Goal: Information Seeking & Learning: Learn about a topic

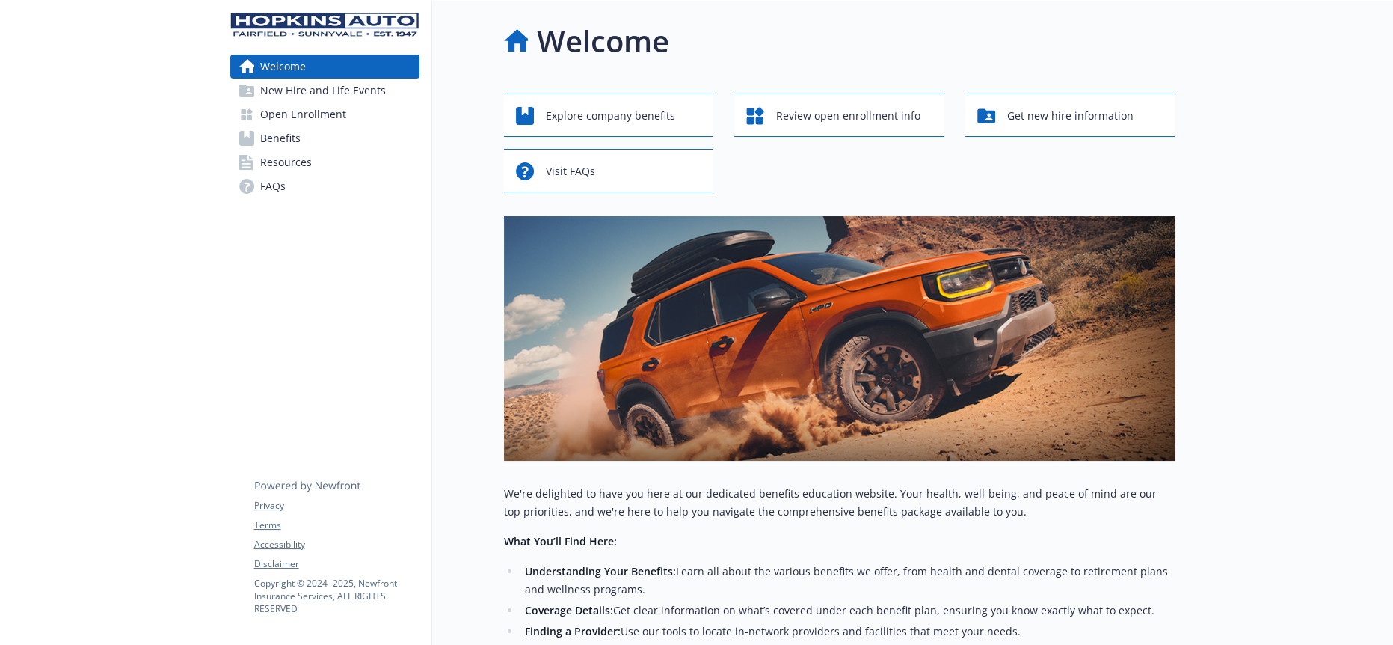
scroll to position [267, 0]
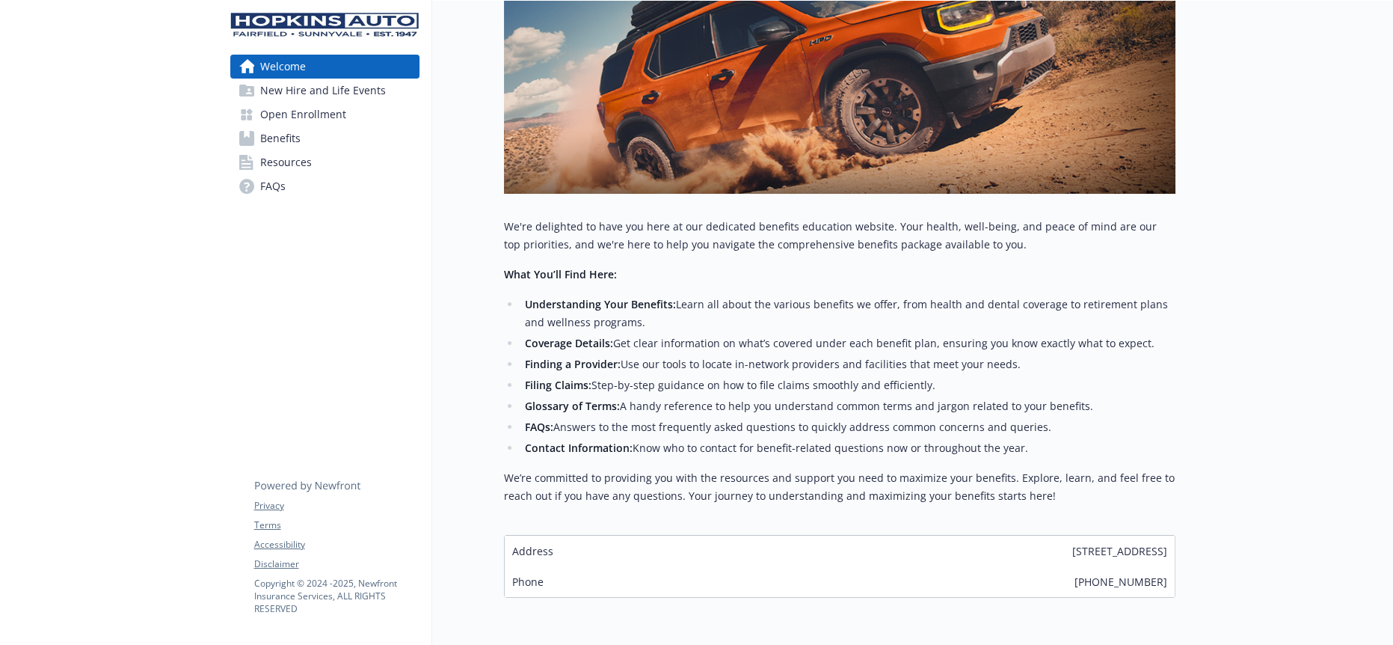
drag, startPoint x: 449, startPoint y: 362, endPoint x: 463, endPoint y: 363, distance: 13.5
click at [449, 362] on div "Welcome Explore company benefits Review open enrollment info Get new hire infor…" at bounding box center [803, 175] width 743 height 882
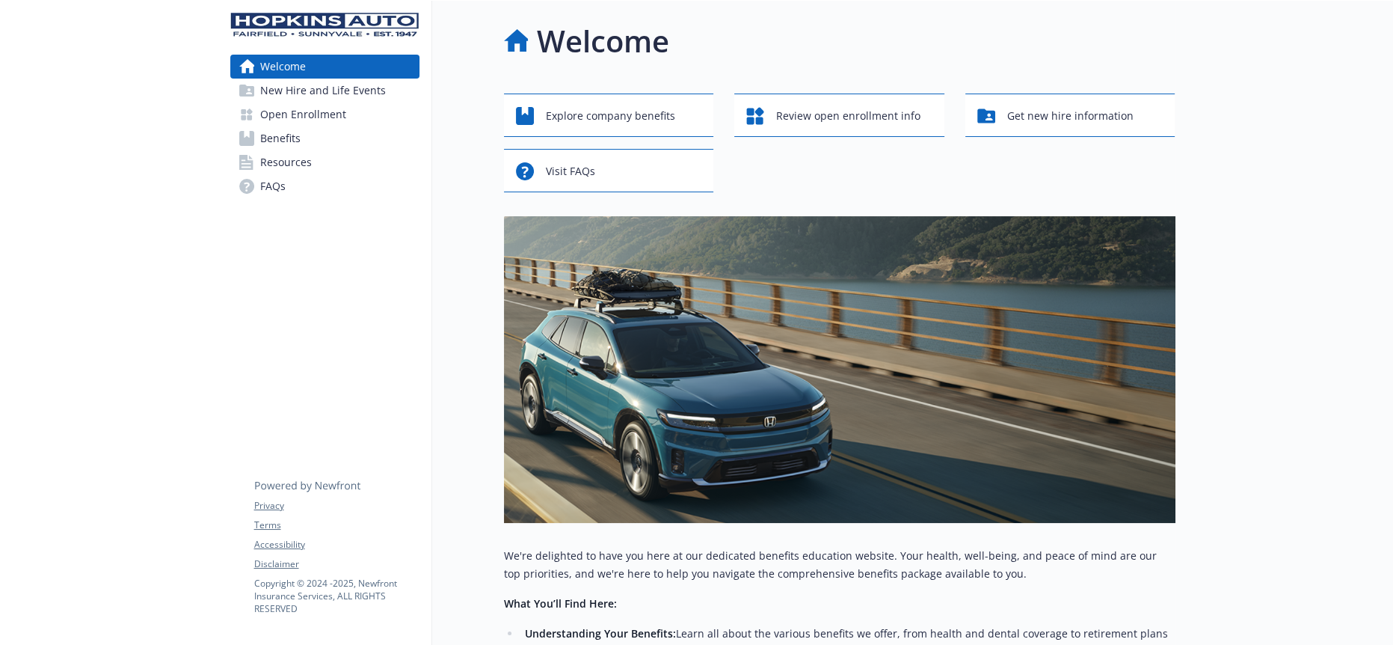
drag, startPoint x: 264, startPoint y: 381, endPoint x: 202, endPoint y: 408, distance: 67.7
click at [264, 381] on div "Welcome New Hire and Life Events Open Enrollment Benefits Resources FAQs Privac…" at bounding box center [325, 518] width 214 height 1034
click at [274, 85] on span "New Hire and Life Events" at bounding box center [323, 91] width 126 height 24
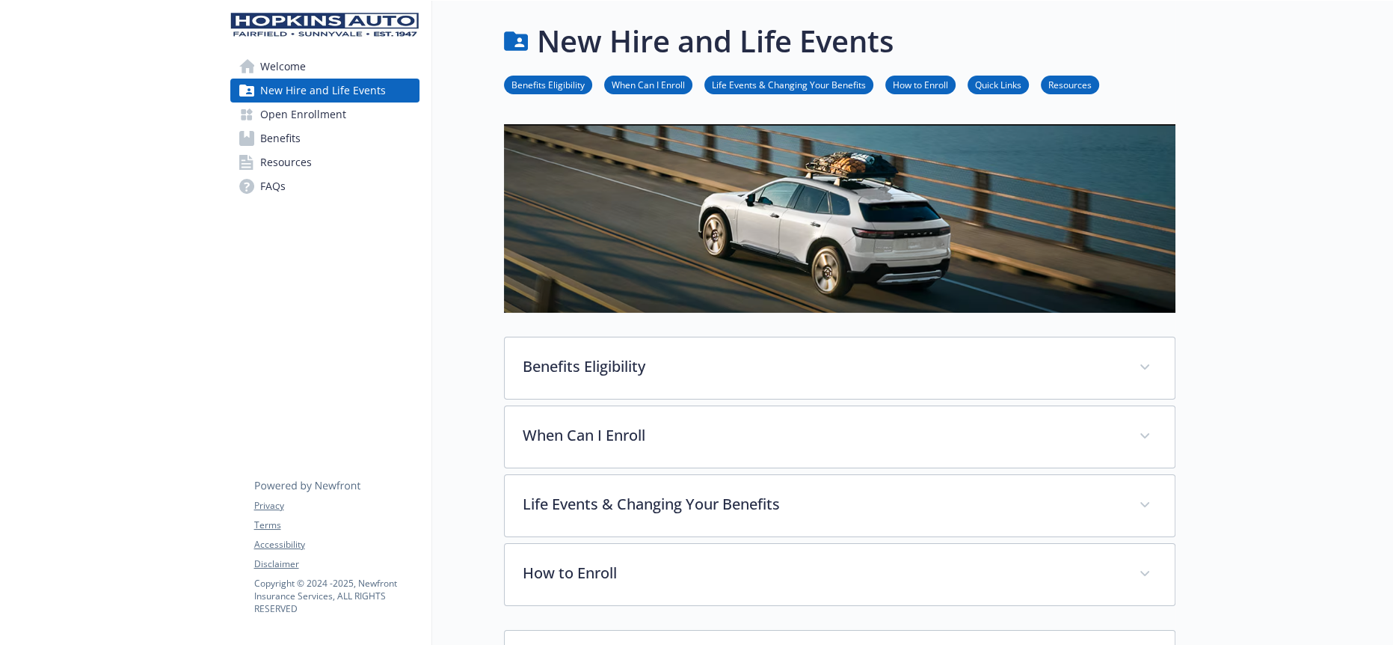
click at [282, 58] on span "Welcome" at bounding box center [283, 67] width 46 height 24
